Goal: Information Seeking & Learning: Compare options

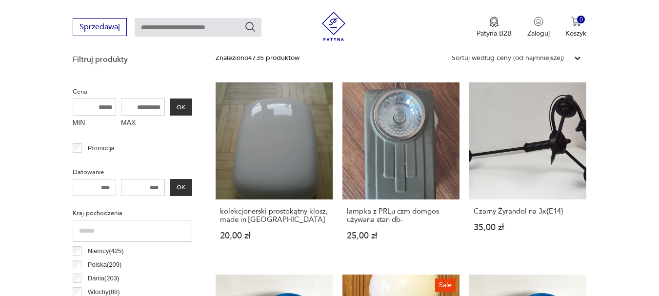
drag, startPoint x: 145, startPoint y: 106, endPoint x: 128, endPoint y: 104, distance: 17.1
click at [128, 104] on input "MAX" at bounding box center [143, 107] width 44 height 17
drag, startPoint x: 144, startPoint y: 106, endPoint x: 134, endPoint y: 102, distance: 10.8
click at [134, 102] on input "MAX" at bounding box center [143, 107] width 44 height 17
type input "***"
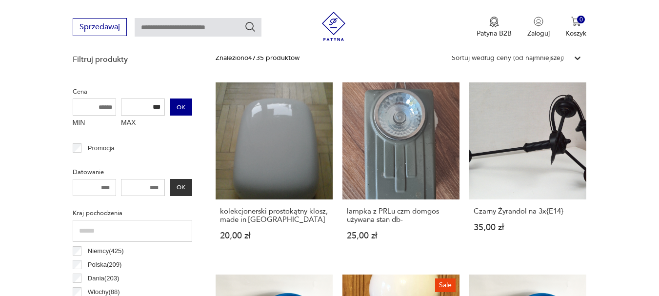
click at [176, 111] on button "OK" at bounding box center [181, 107] width 22 height 17
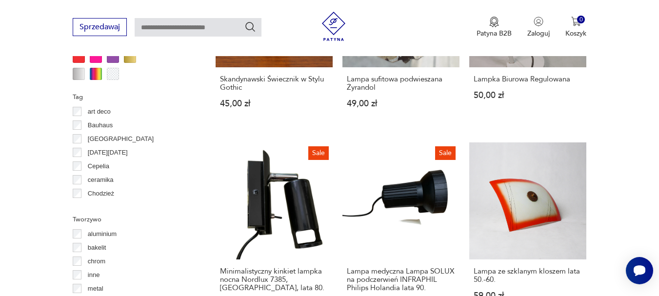
scroll to position [698, 0]
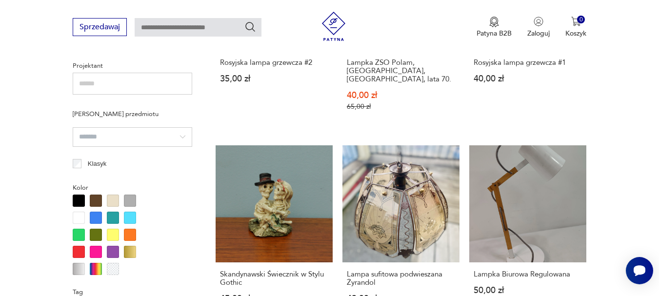
click at [175, 133] on input "search" at bounding box center [133, 137] width 120 height 20
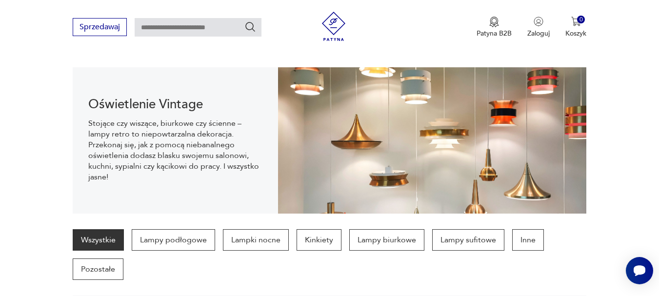
scroll to position [98, 0]
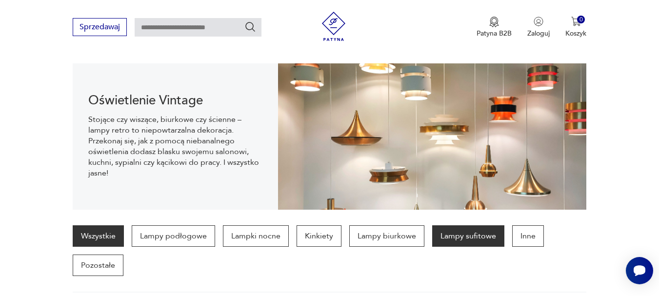
click at [474, 239] on p "Lampy sufitowe" at bounding box center [468, 235] width 72 height 21
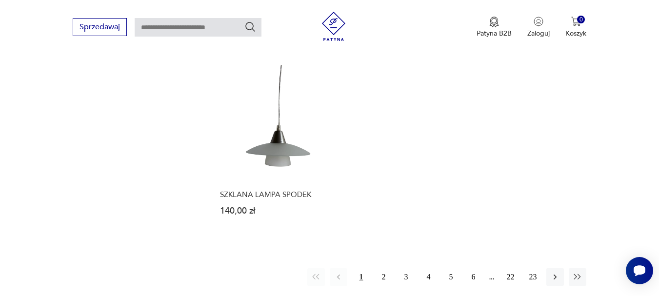
scroll to position [1393, 0]
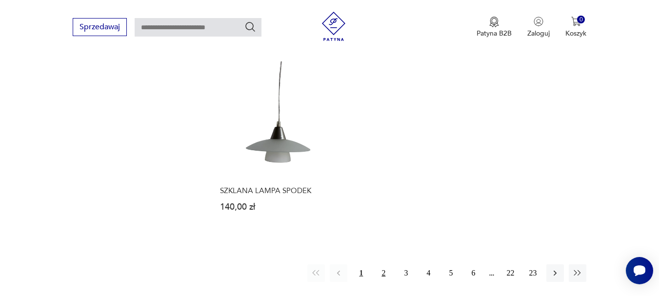
click at [383, 265] on button "2" at bounding box center [384, 274] width 18 height 18
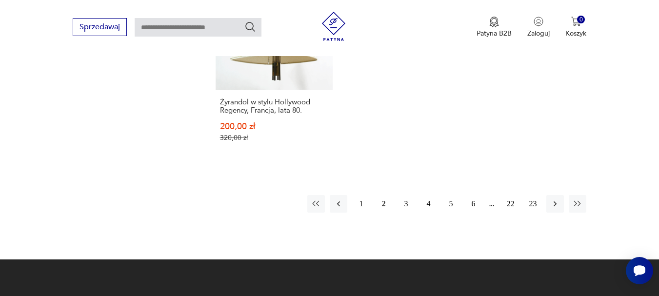
scroll to position [1528, 0]
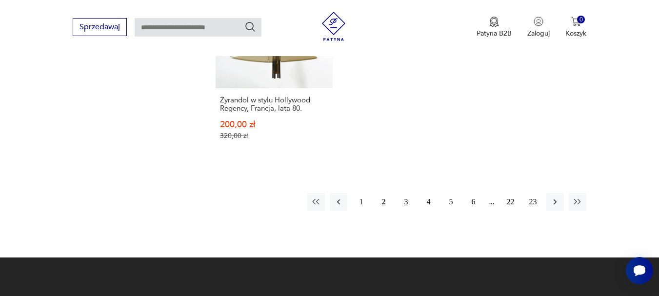
click at [406, 193] on button "3" at bounding box center [406, 202] width 18 height 18
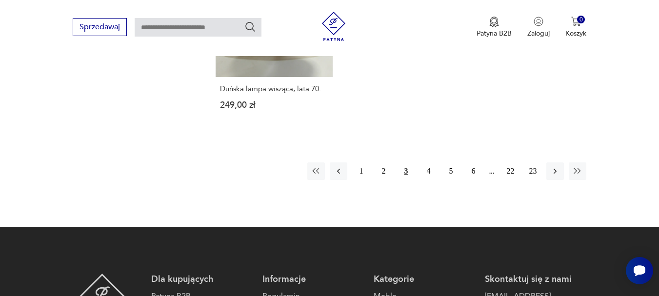
scroll to position [1528, 0]
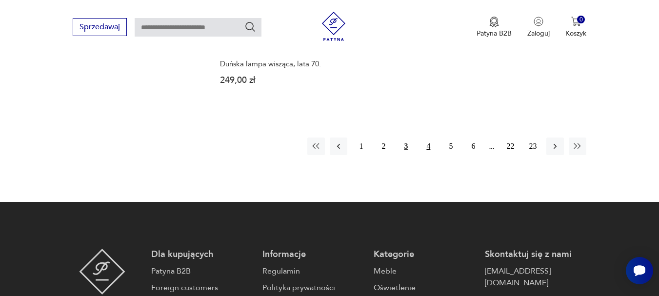
click at [428, 140] on button "4" at bounding box center [429, 147] width 18 height 18
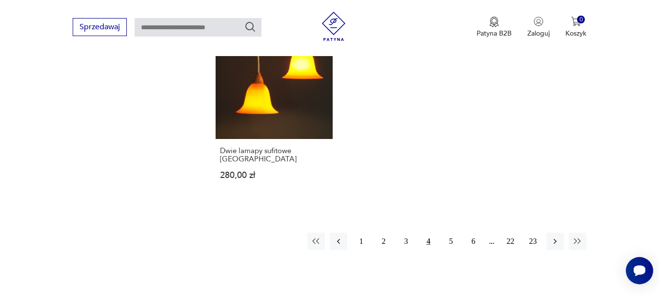
scroll to position [1431, 0]
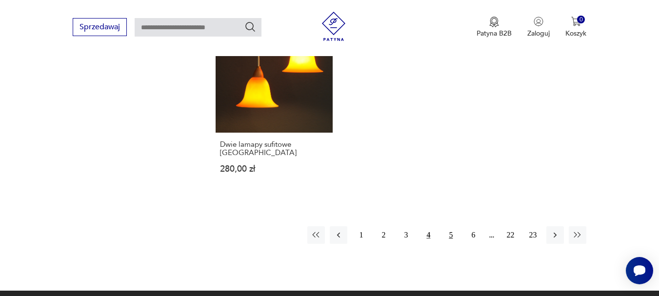
click at [448, 226] on button "5" at bounding box center [451, 235] width 18 height 18
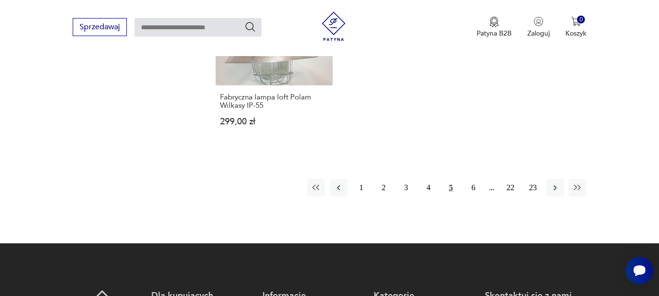
scroll to position [1479, 0]
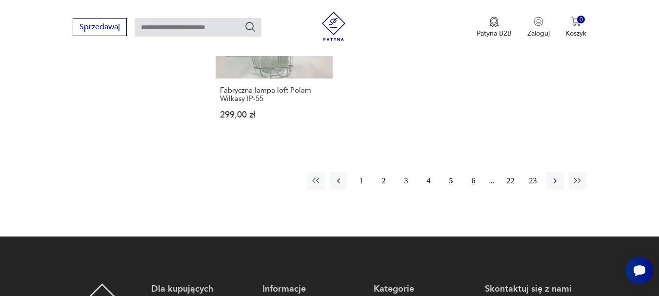
click at [472, 172] on button "6" at bounding box center [474, 181] width 18 height 18
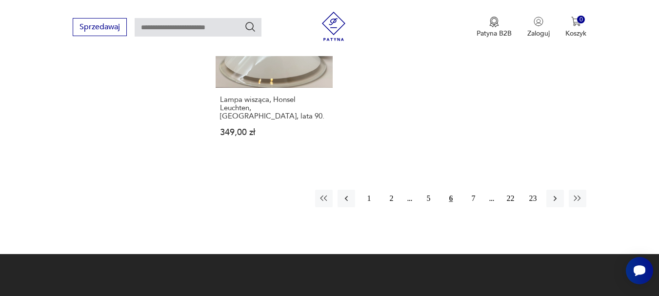
scroll to position [1479, 0]
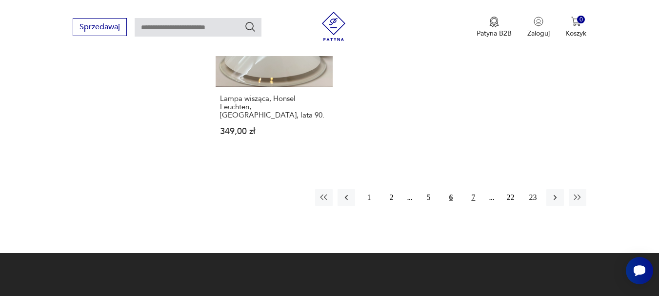
click at [471, 189] on button "7" at bounding box center [474, 198] width 18 height 18
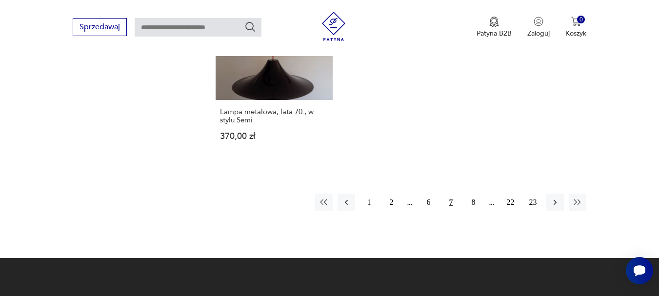
scroll to position [1431, 0]
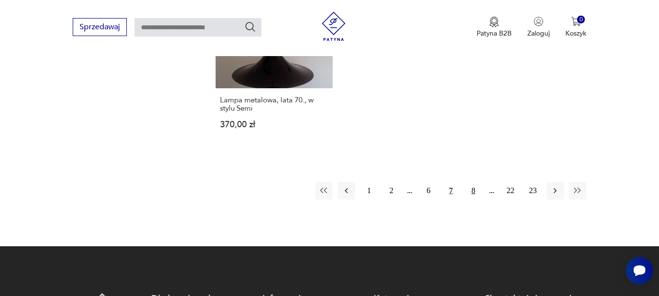
click at [473, 187] on button "8" at bounding box center [474, 191] width 18 height 18
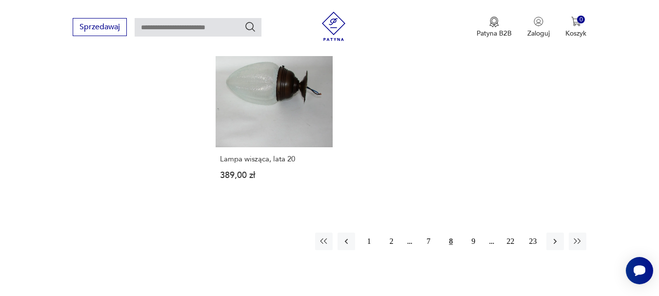
scroll to position [1528, 0]
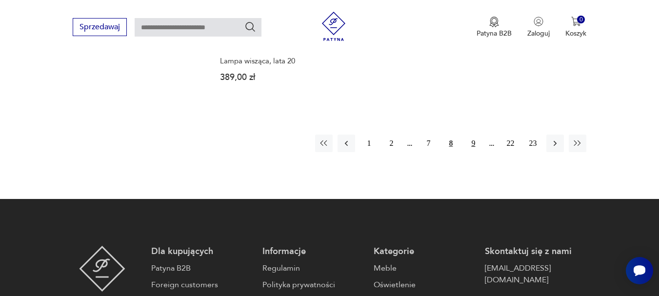
click at [471, 135] on button "9" at bounding box center [474, 144] width 18 height 18
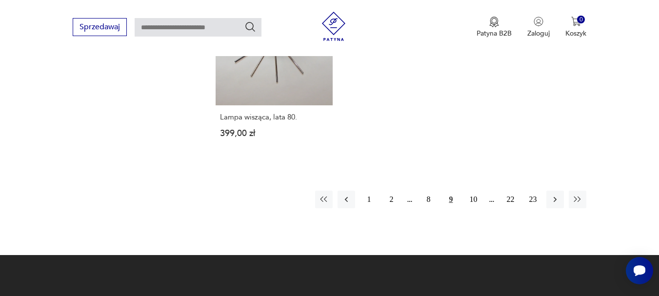
scroll to position [1431, 0]
click at [472, 190] on button "10" at bounding box center [474, 199] width 18 height 18
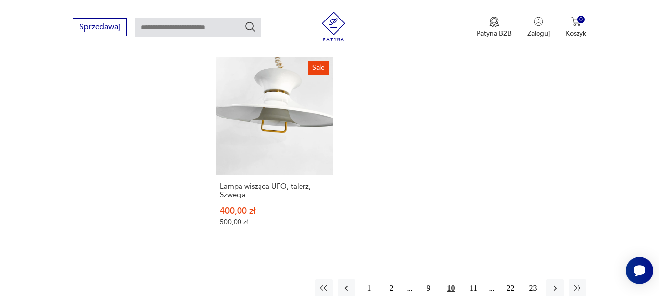
scroll to position [1431, 0]
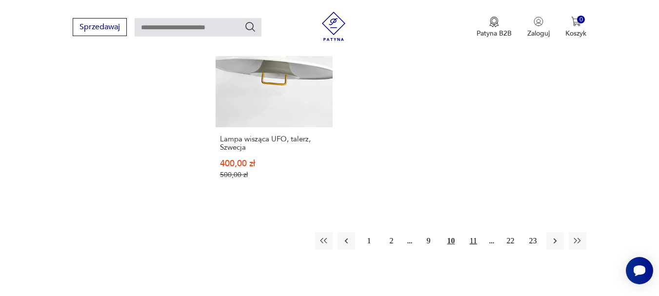
click at [475, 232] on button "11" at bounding box center [474, 241] width 18 height 18
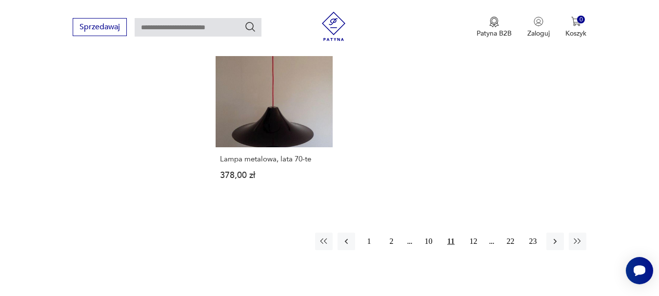
scroll to position [1528, 0]
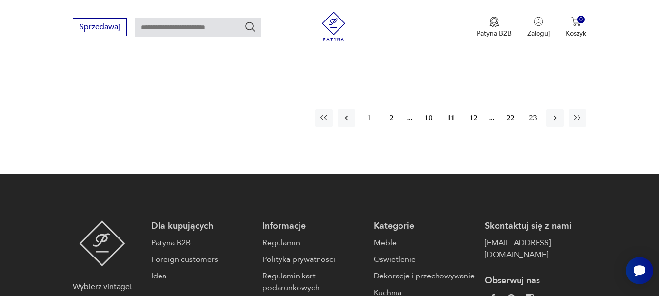
click at [471, 109] on button "12" at bounding box center [474, 118] width 18 height 18
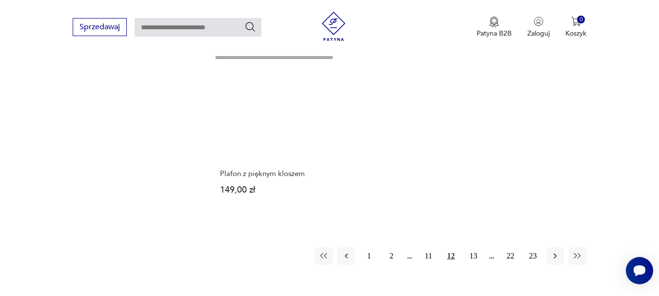
scroll to position [1431, 0]
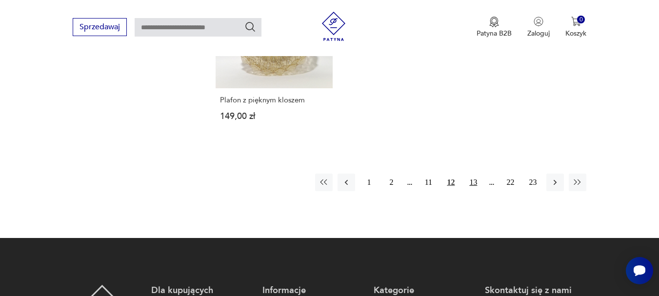
click at [471, 184] on button "13" at bounding box center [474, 183] width 18 height 18
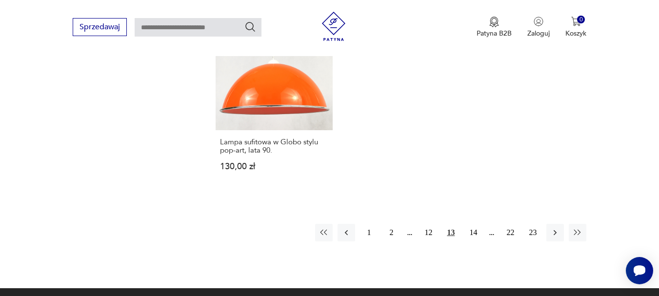
scroll to position [1431, 0]
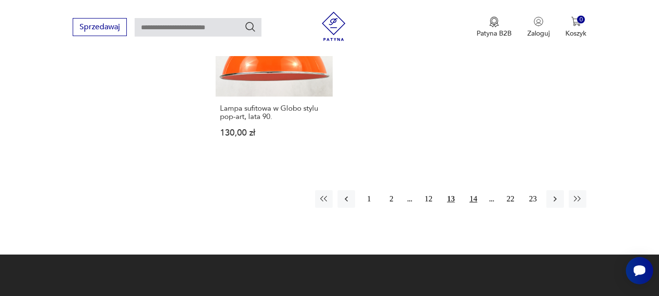
click at [477, 190] on button "14" at bounding box center [474, 199] width 18 height 18
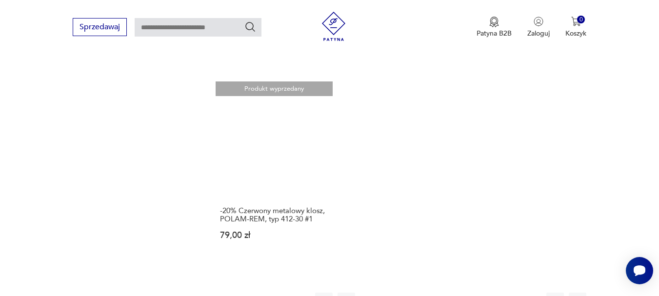
scroll to position [1284, 0]
